Goal: Task Accomplishment & Management: Complete application form

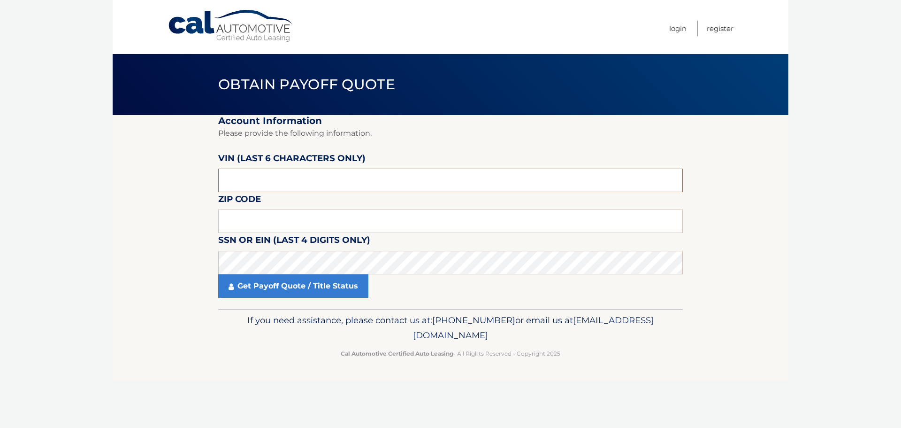
click at [277, 179] on input "text" at bounding box center [450, 179] width 465 height 23
type input "141535"
click at [257, 225] on input "text" at bounding box center [450, 220] width 465 height 23
type input "19047"
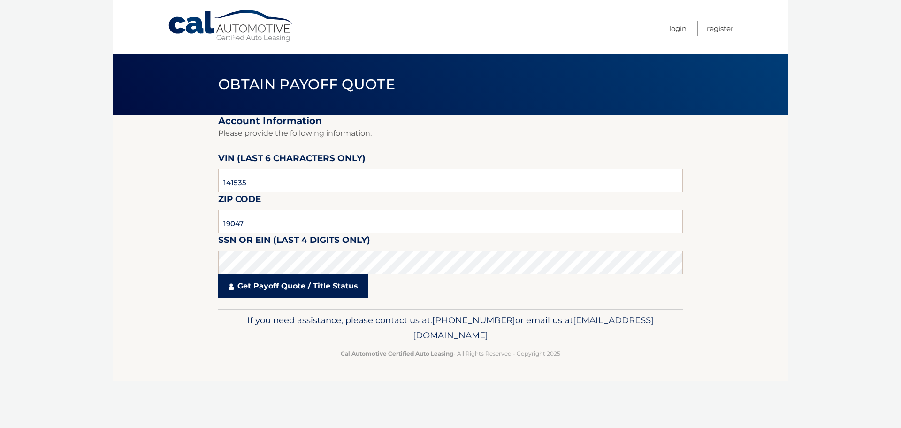
click at [293, 290] on link "Get Payoff Quote / Title Status" at bounding box center [293, 285] width 150 height 23
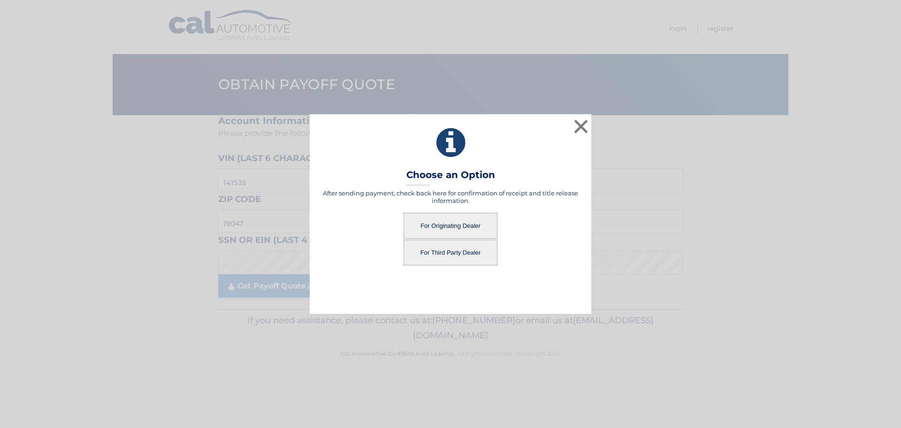
click at [440, 224] on button "For Originating Dealer" at bounding box center [451, 226] width 94 height 26
click at [444, 225] on button "For Originating Dealer" at bounding box center [451, 226] width 94 height 26
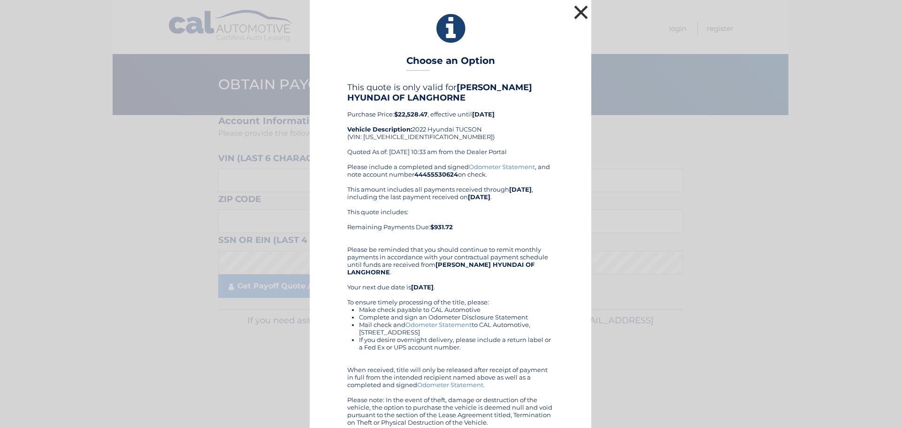
click at [578, 17] on button "×" at bounding box center [581, 12] width 19 height 19
